Goal: Navigation & Orientation: Find specific page/section

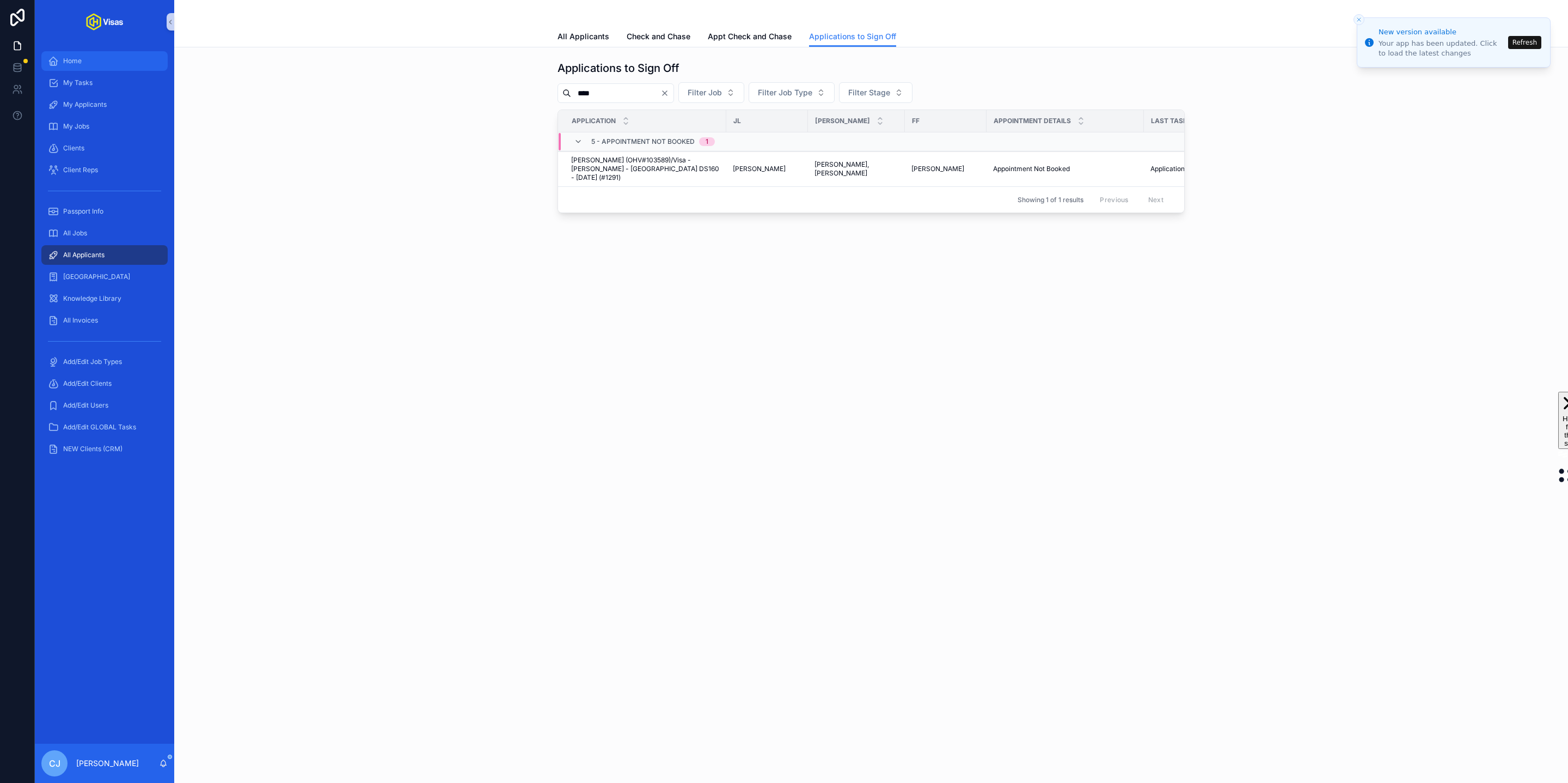
click at [106, 59] on div "Home" at bounding box center [105, 61] width 113 height 17
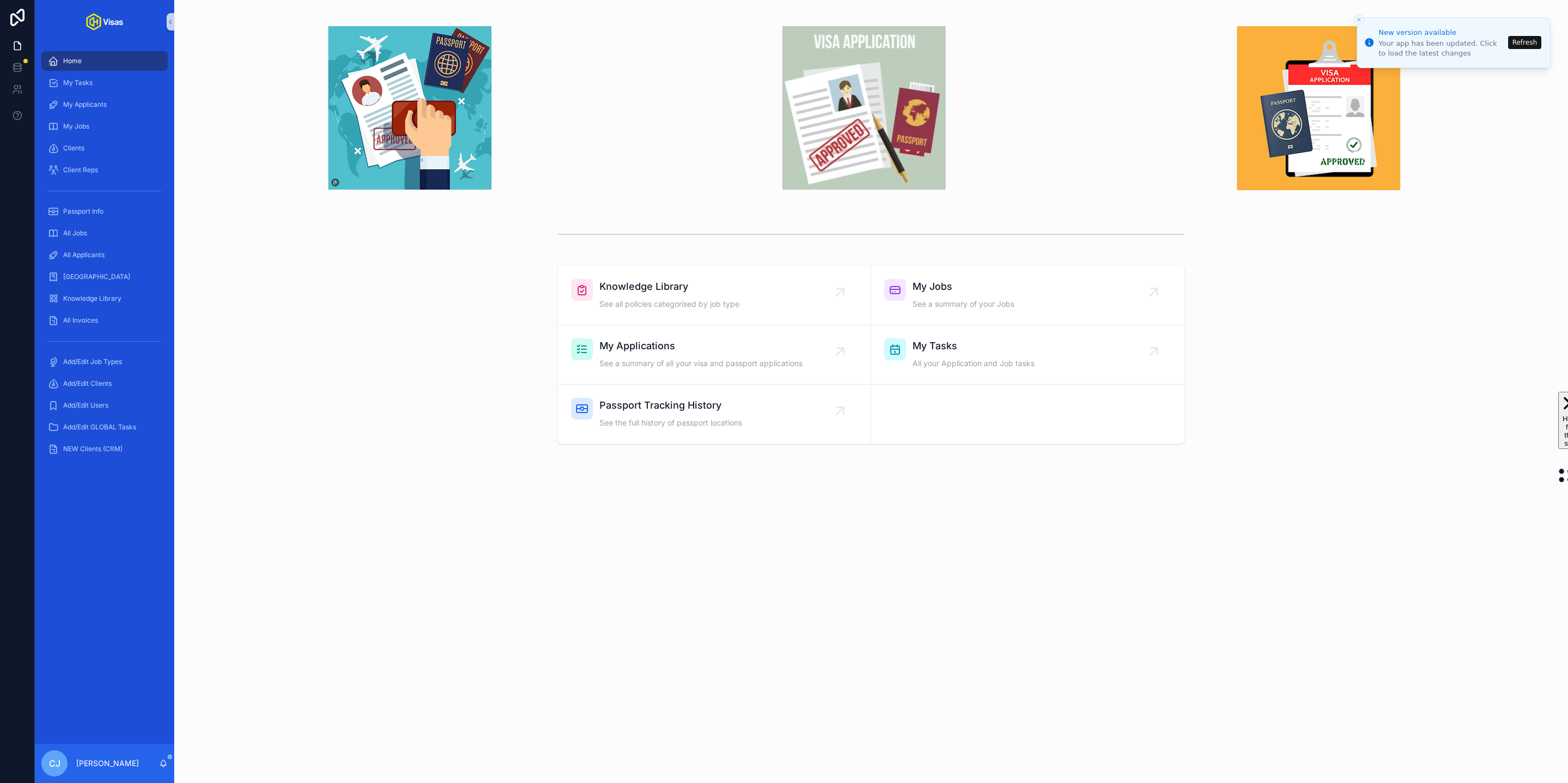
click at [1514, 45] on button "Refresh" at bounding box center [1525, 43] width 33 height 13
click at [112, 232] on div "All Jobs" at bounding box center [105, 233] width 113 height 17
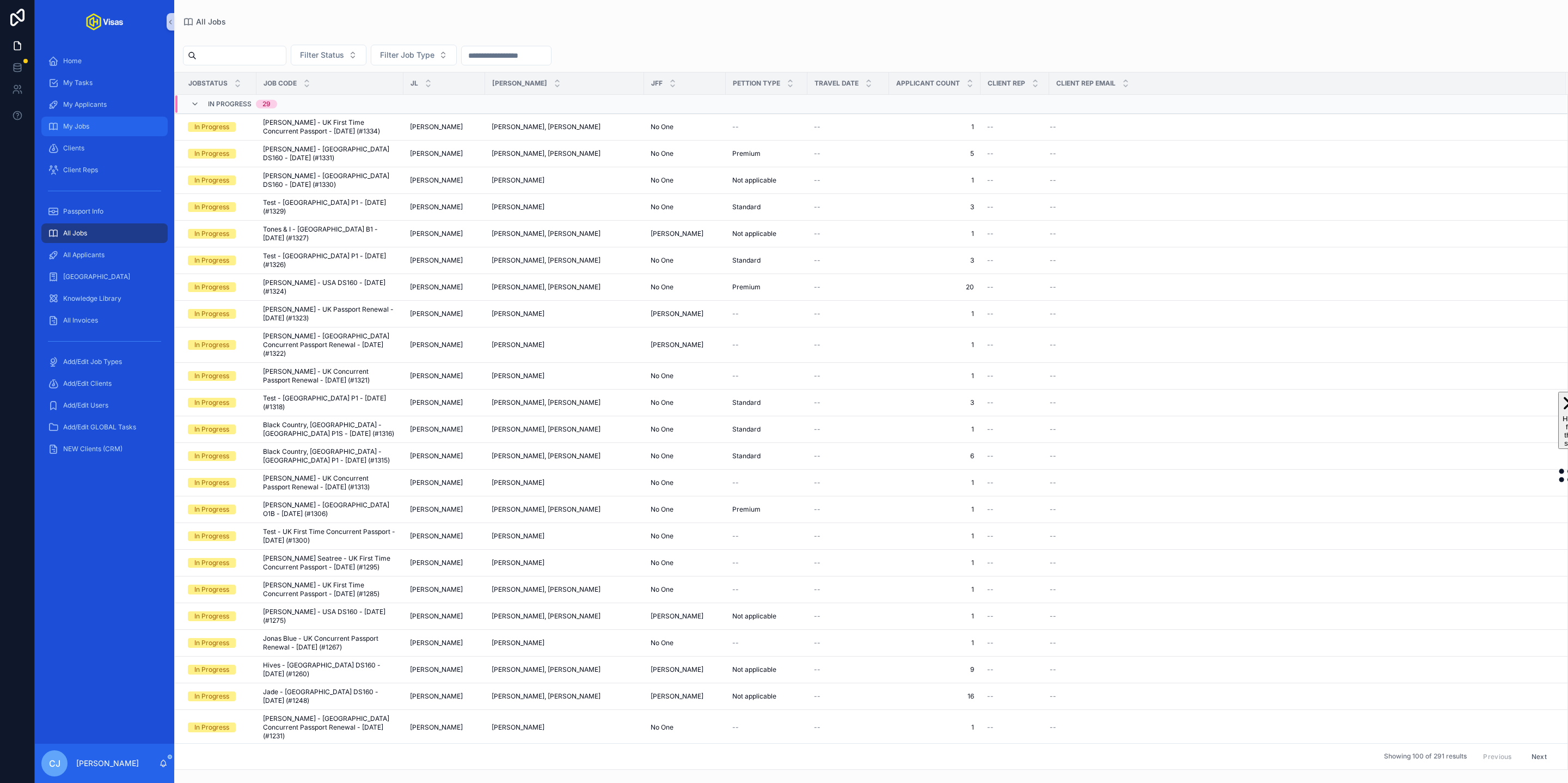
click at [91, 127] on div "My Jobs" at bounding box center [105, 126] width 113 height 17
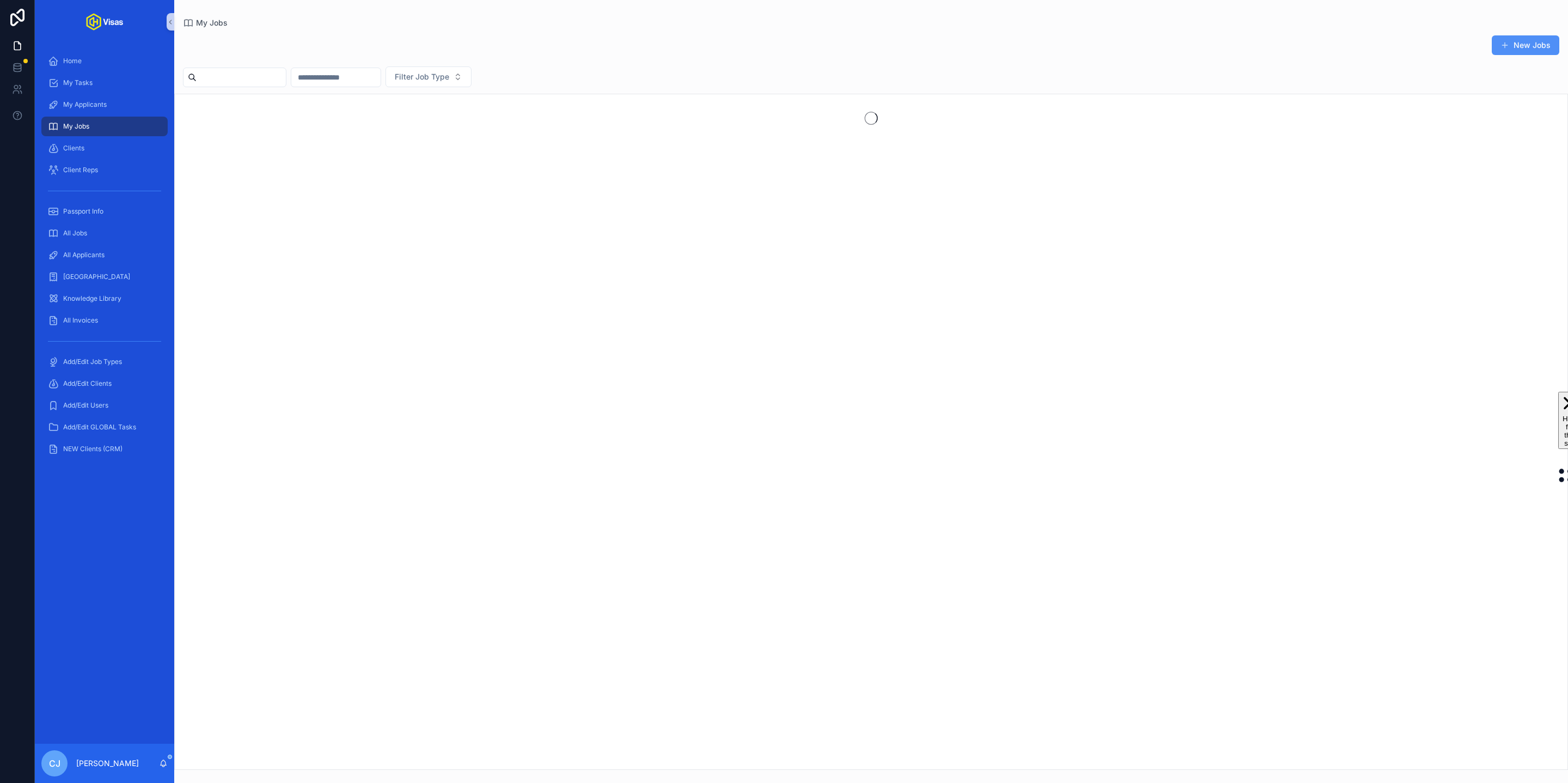
click at [1501, 45] on span "scrollable content" at bounding box center [1504, 45] width 9 height 9
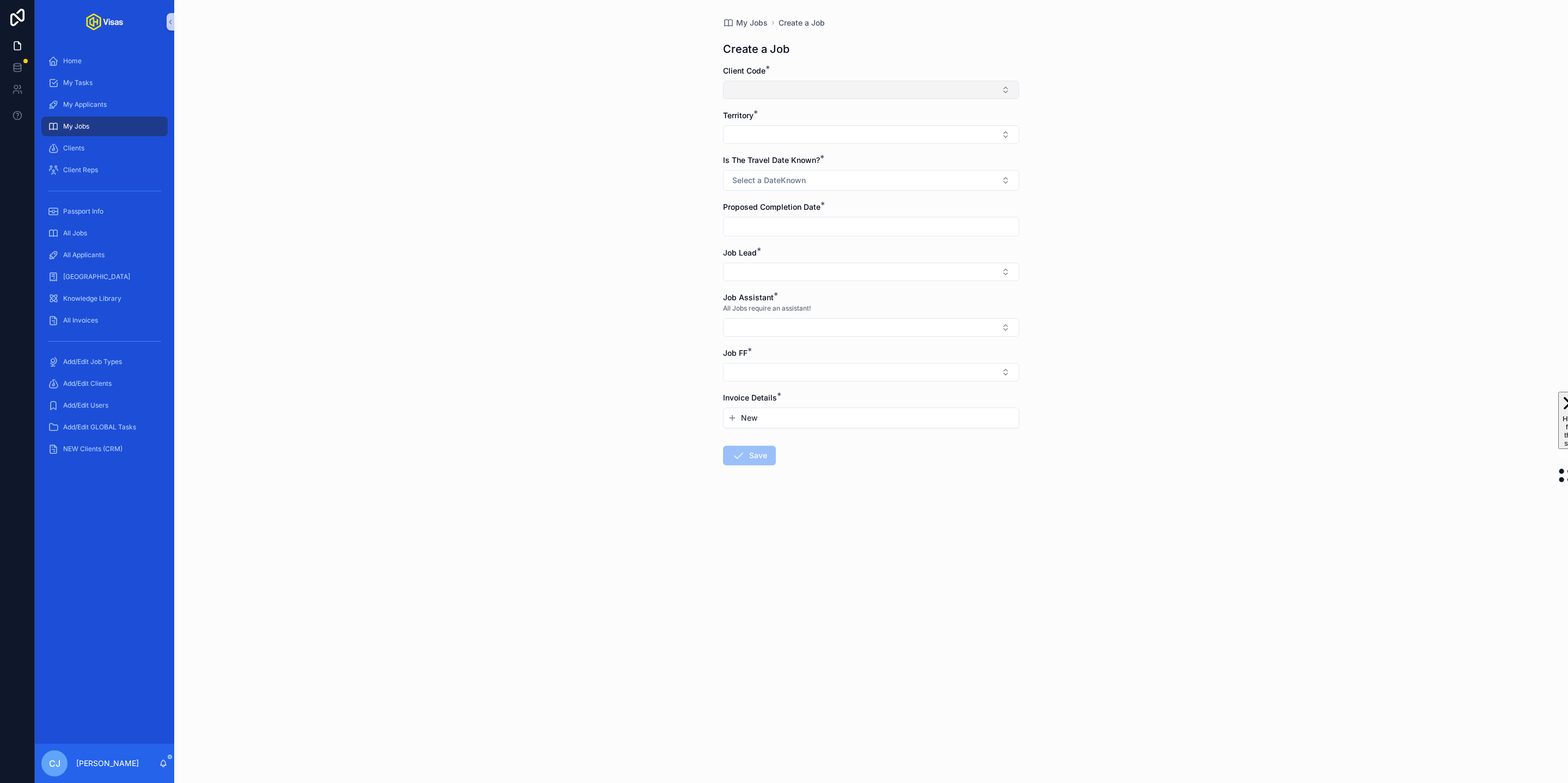
click at [874, 90] on button "Select Button" at bounding box center [871, 90] width 296 height 18
click at [1200, 299] on div "My Jobs Create a Job Create a Job Client Code * Territory * Is The Travel Date …" at bounding box center [871, 391] width 1394 height 783
click at [109, 214] on div "Passport Info" at bounding box center [105, 211] width 113 height 17
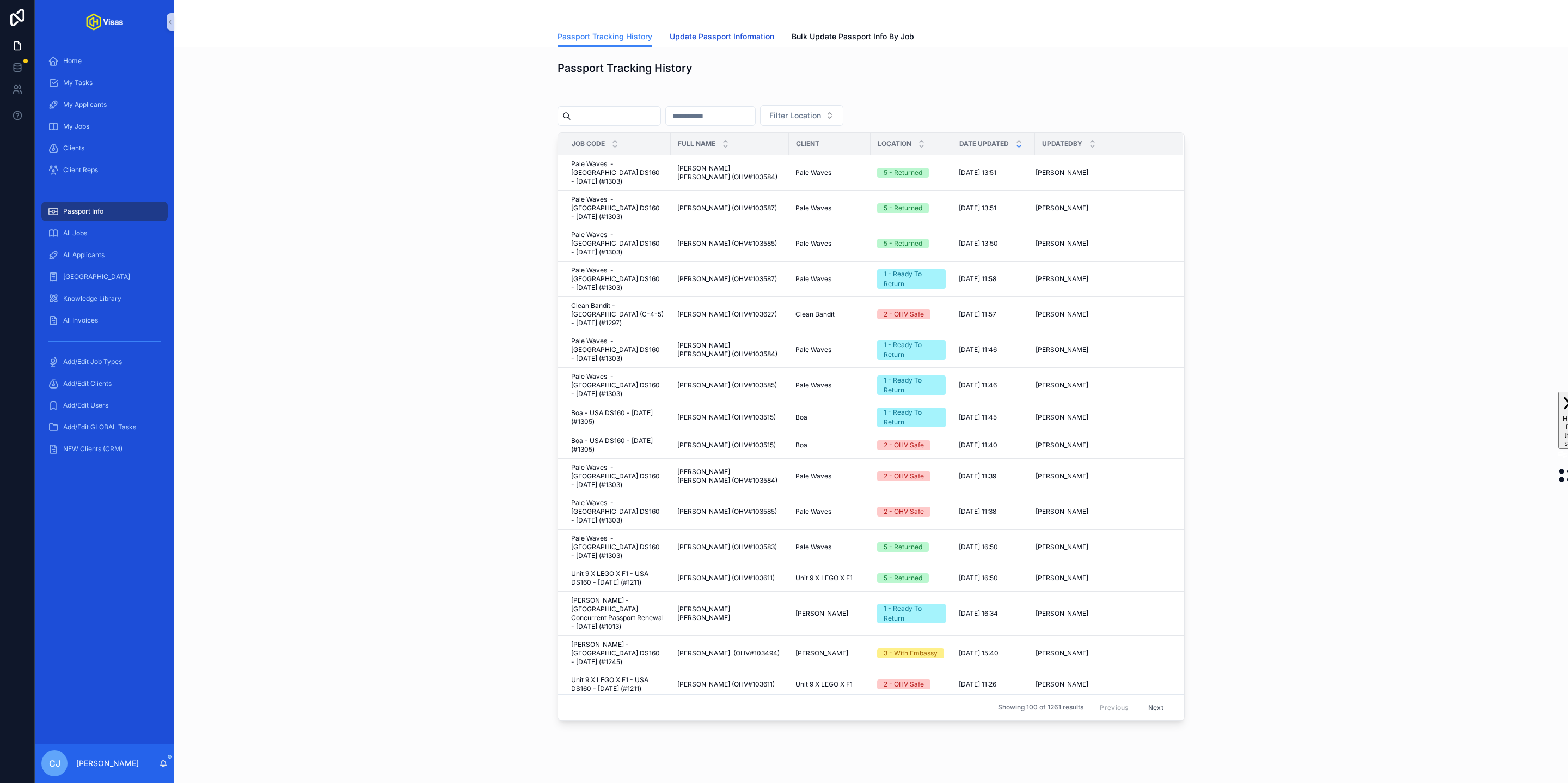
click at [708, 34] on span "Update Passport Information" at bounding box center [721, 36] width 105 height 11
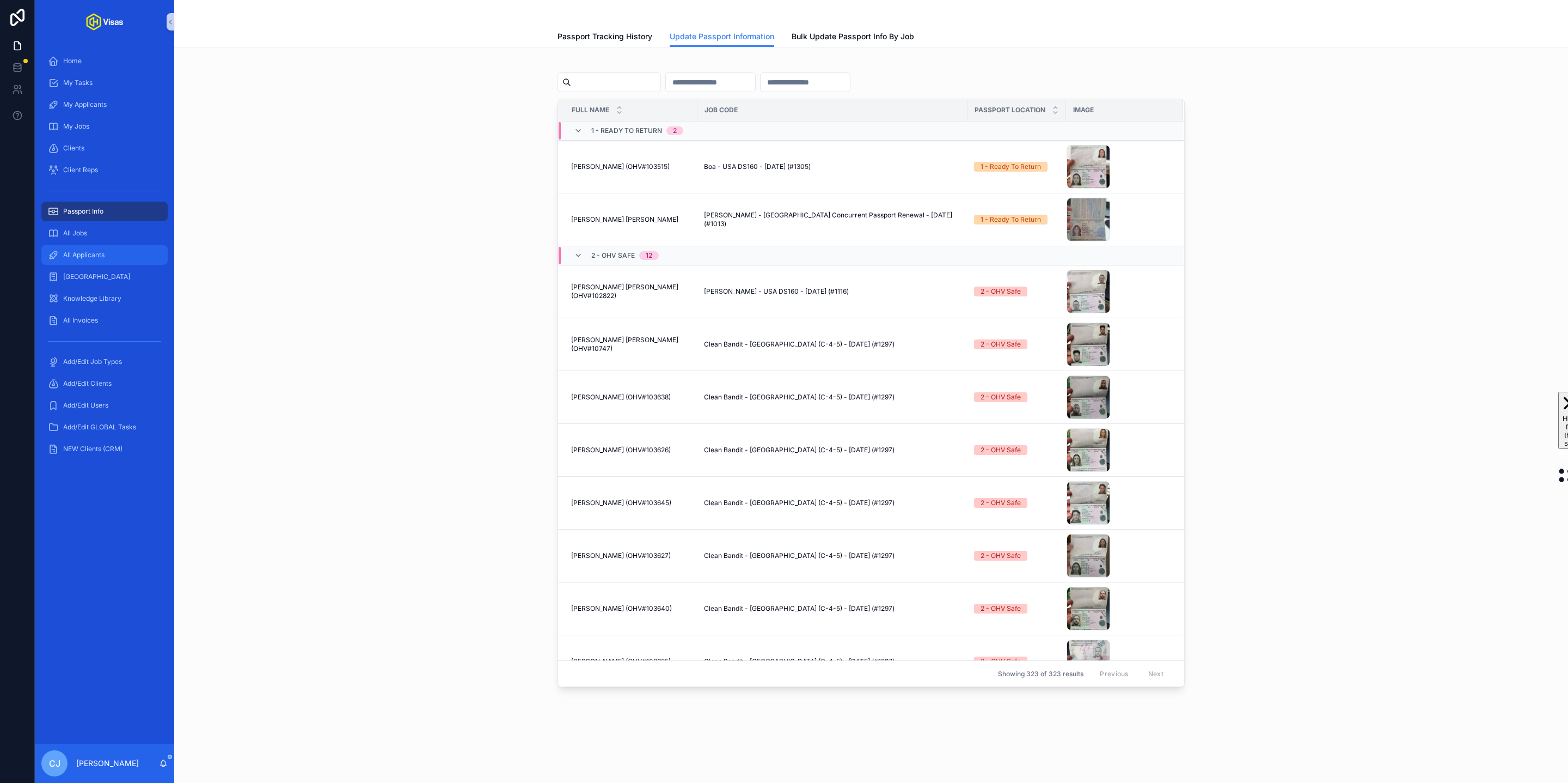
click at [90, 261] on div "All Applicants" at bounding box center [105, 255] width 113 height 17
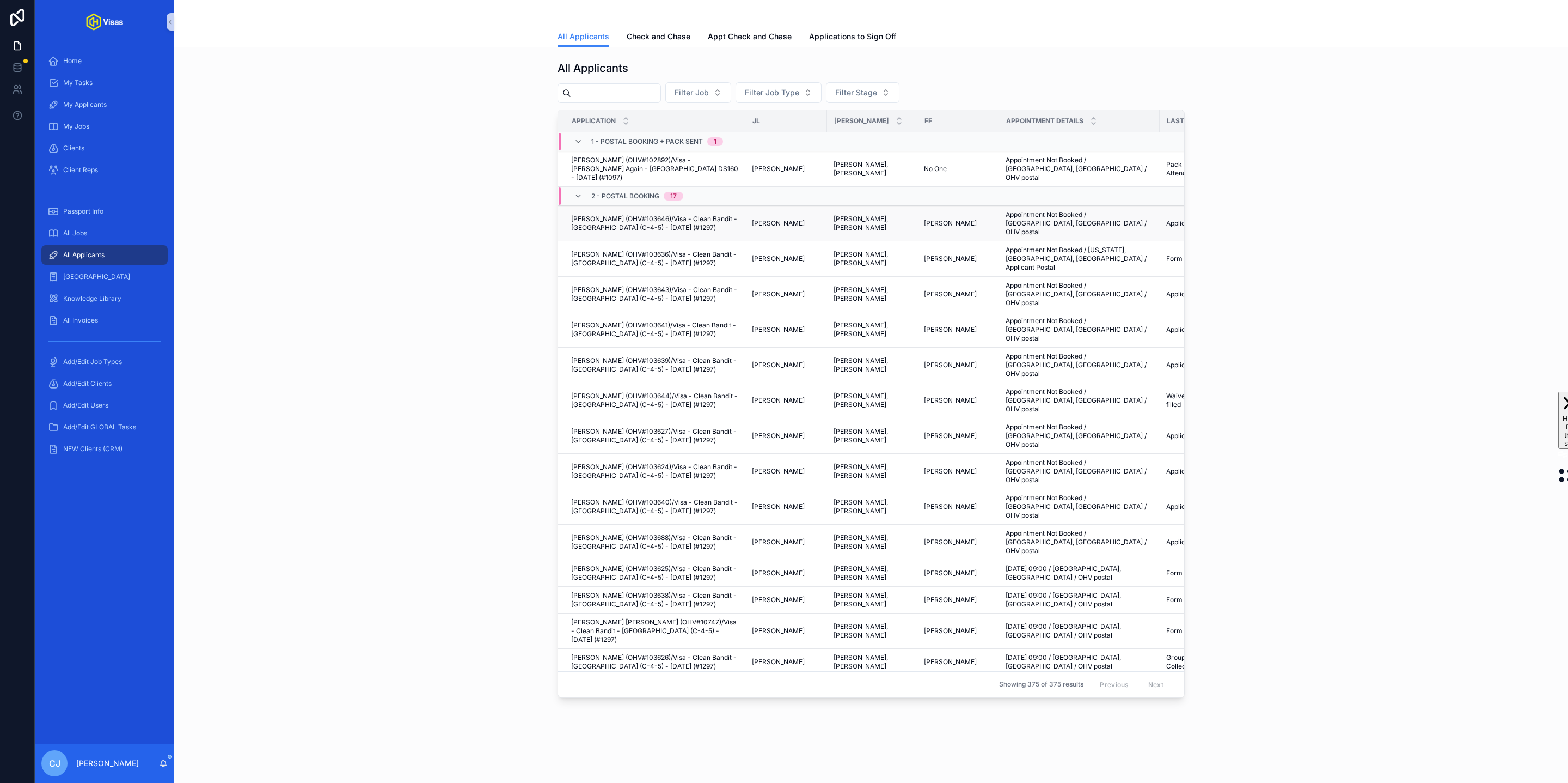
click at [621, 216] on span "[PERSON_NAME] (OHV#103646)/Visa - Clean Bandit - [GEOGRAPHIC_DATA] (C-4-5) - [D…" at bounding box center [655, 223] width 168 height 17
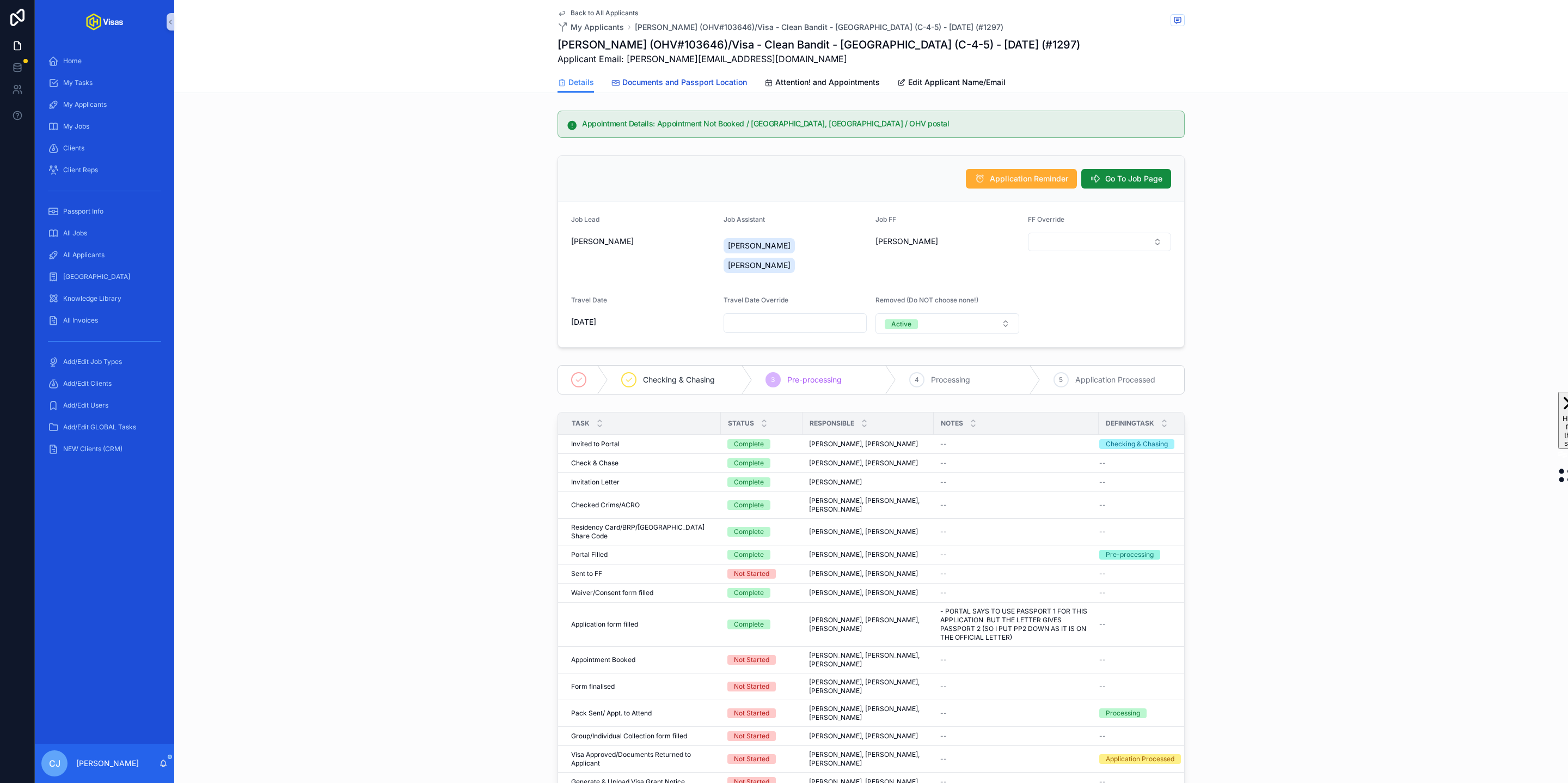
click at [721, 90] on link "Documents and Passport Location" at bounding box center [679, 83] width 136 height 22
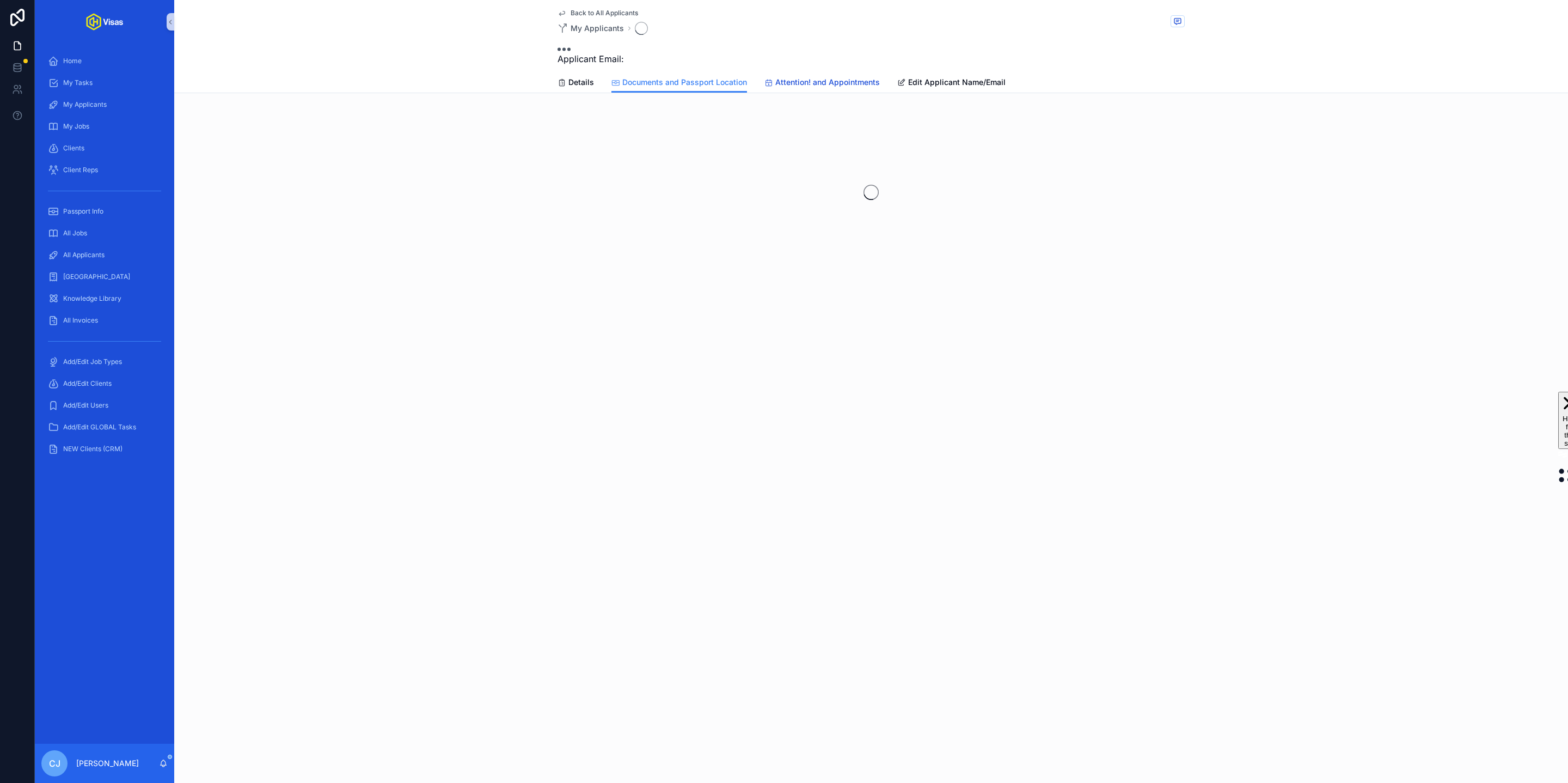
click at [820, 77] on span "Attention! and Appointments" at bounding box center [827, 82] width 105 height 11
click at [908, 83] on span "Edit Applicant Name/Email" at bounding box center [957, 82] width 97 height 11
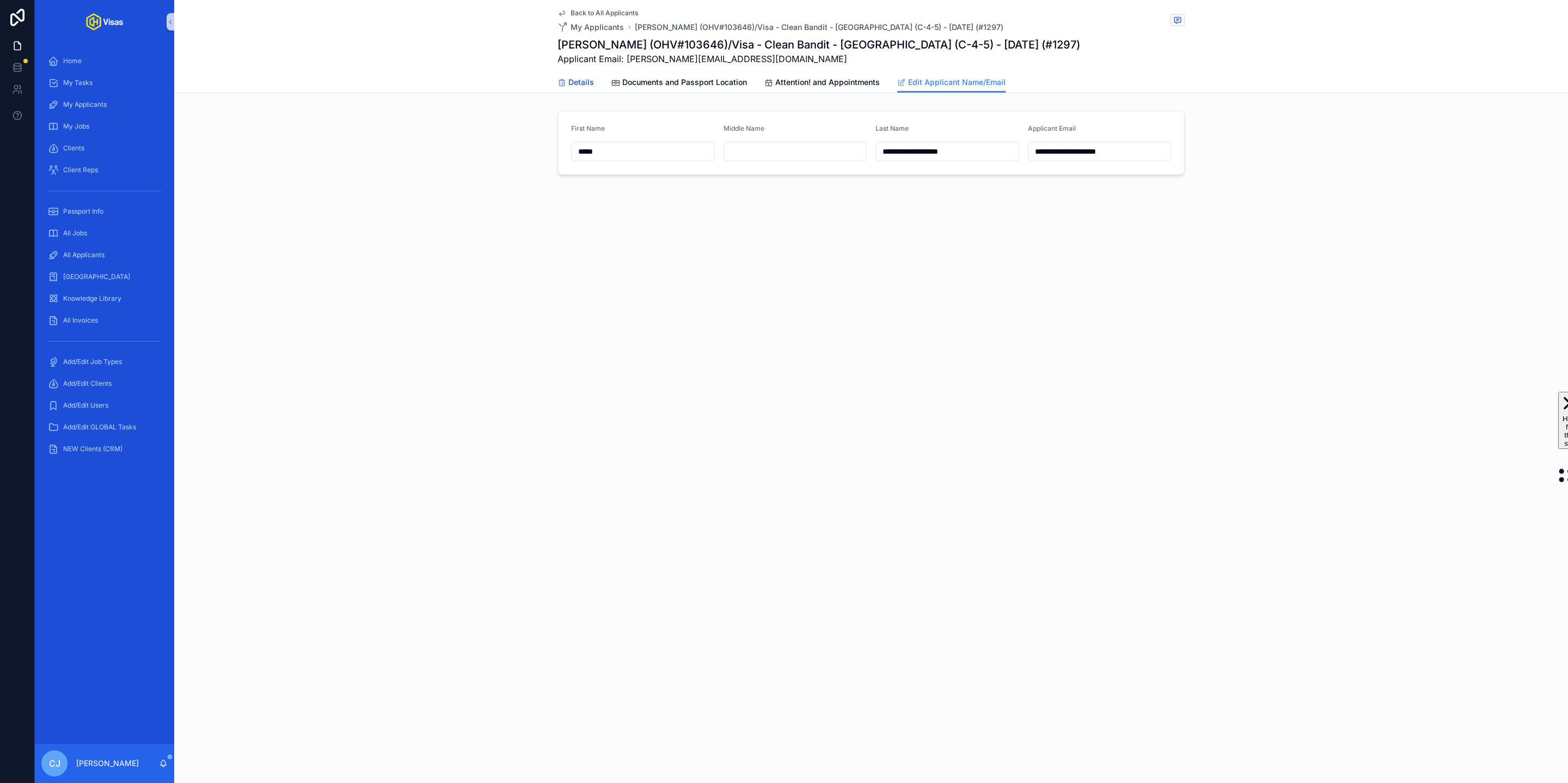
click at [579, 84] on span "Details" at bounding box center [581, 82] width 26 height 11
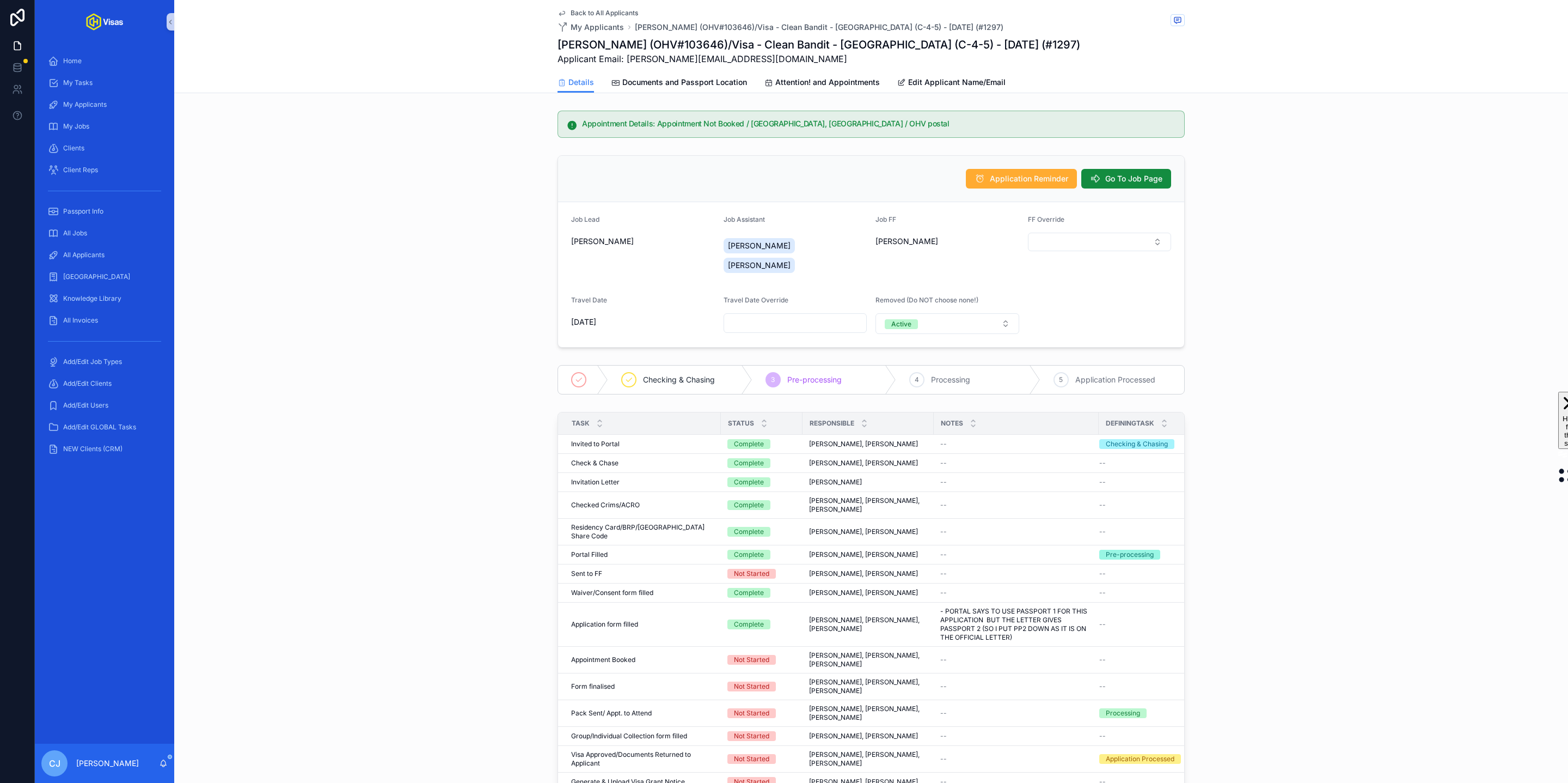
click at [437, 123] on div "Appointment Details: Appointment Not Booked / [GEOGRAPHIC_DATA], [GEOGRAPHIC_DA…" at bounding box center [871, 124] width 1394 height 36
click at [141, 238] on div "All Jobs" at bounding box center [105, 233] width 113 height 17
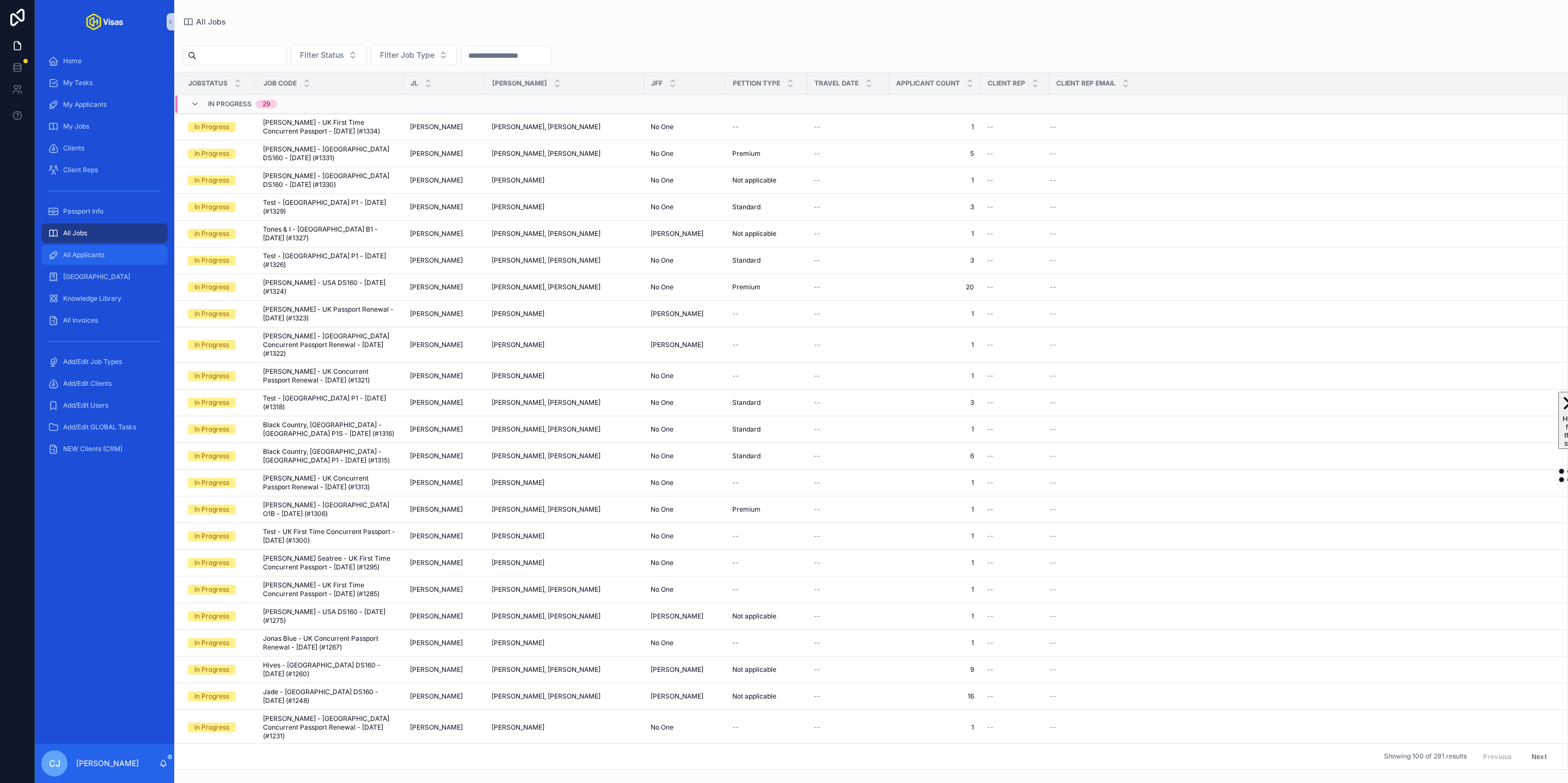
click at [113, 258] on div "All Applicants" at bounding box center [105, 255] width 113 height 17
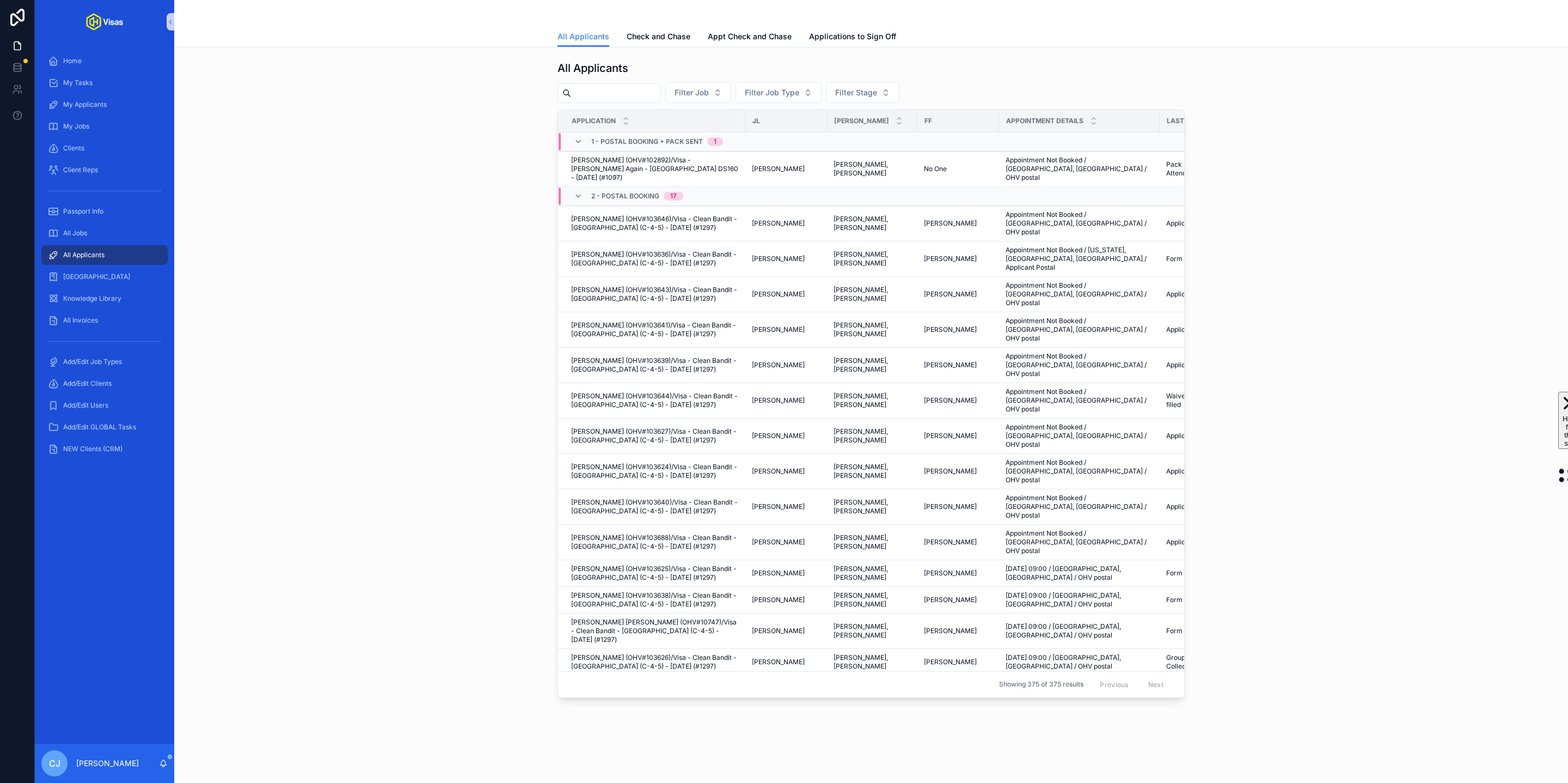
click at [113, 194] on div "scrollable content" at bounding box center [105, 190] width 126 height 17
click at [102, 212] on span "Passport Info" at bounding box center [83, 211] width 40 height 9
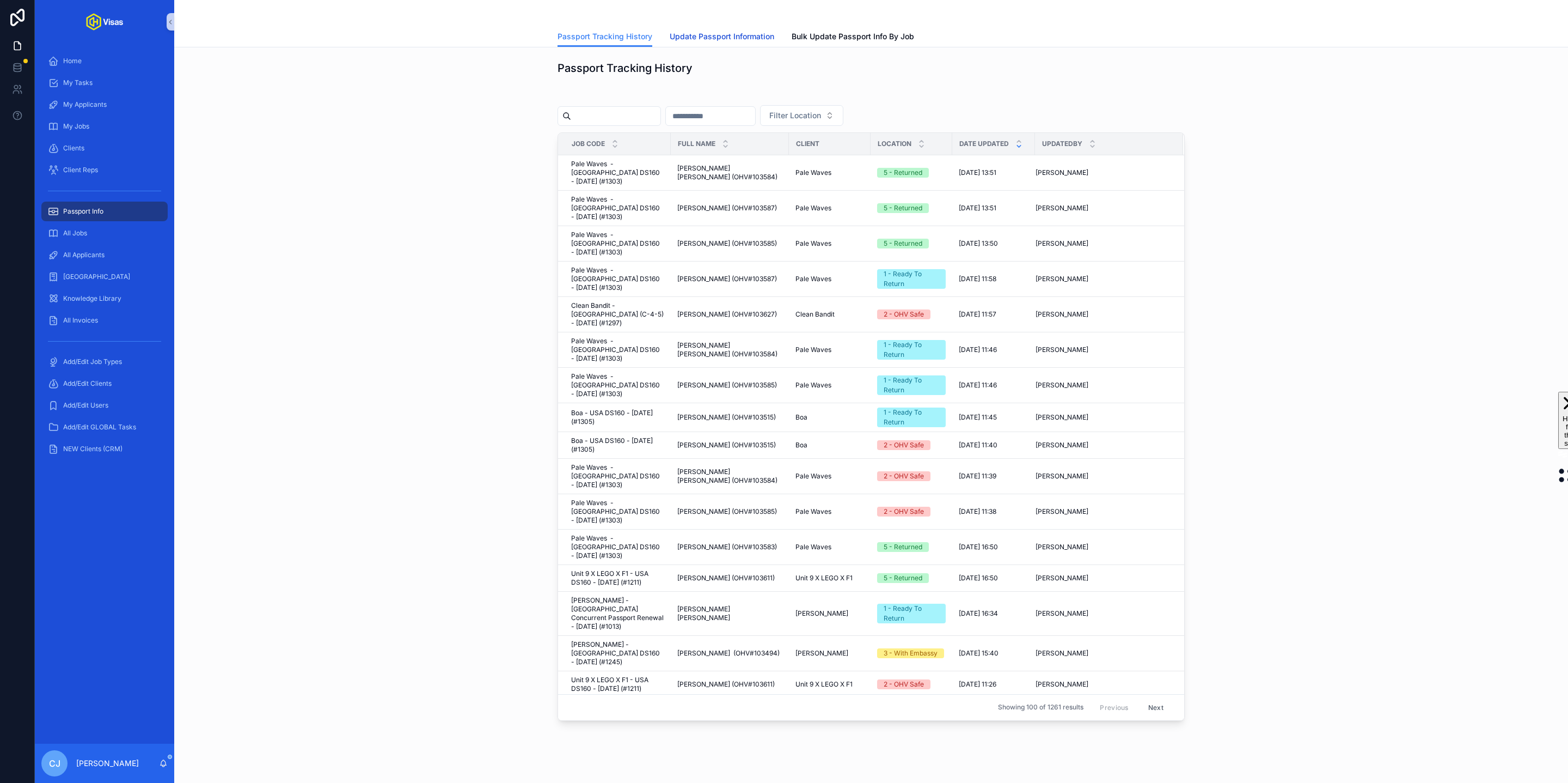
click at [744, 38] on span "Update Passport Information" at bounding box center [721, 36] width 105 height 11
